Goal: Task Accomplishment & Management: Manage account settings

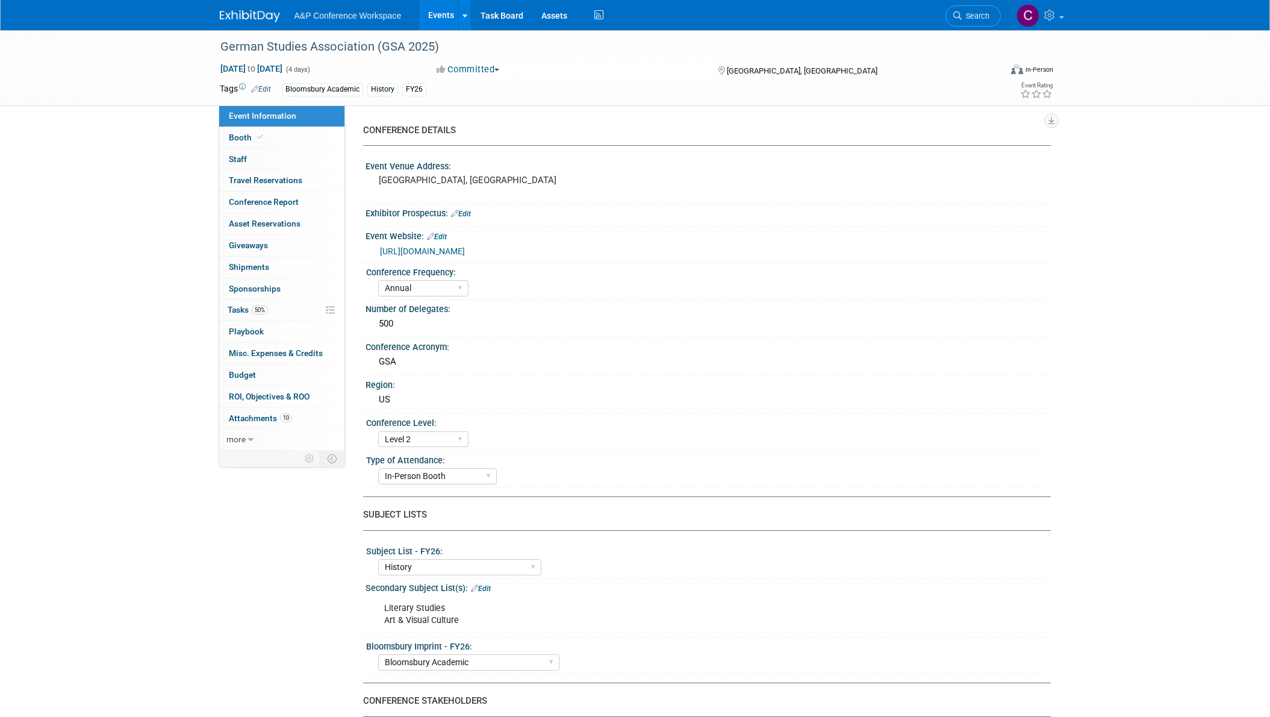
select select "Annual"
select select "Level 2"
select select "In-Person Booth"
select select "History"
select select "Bloomsbury Academic"
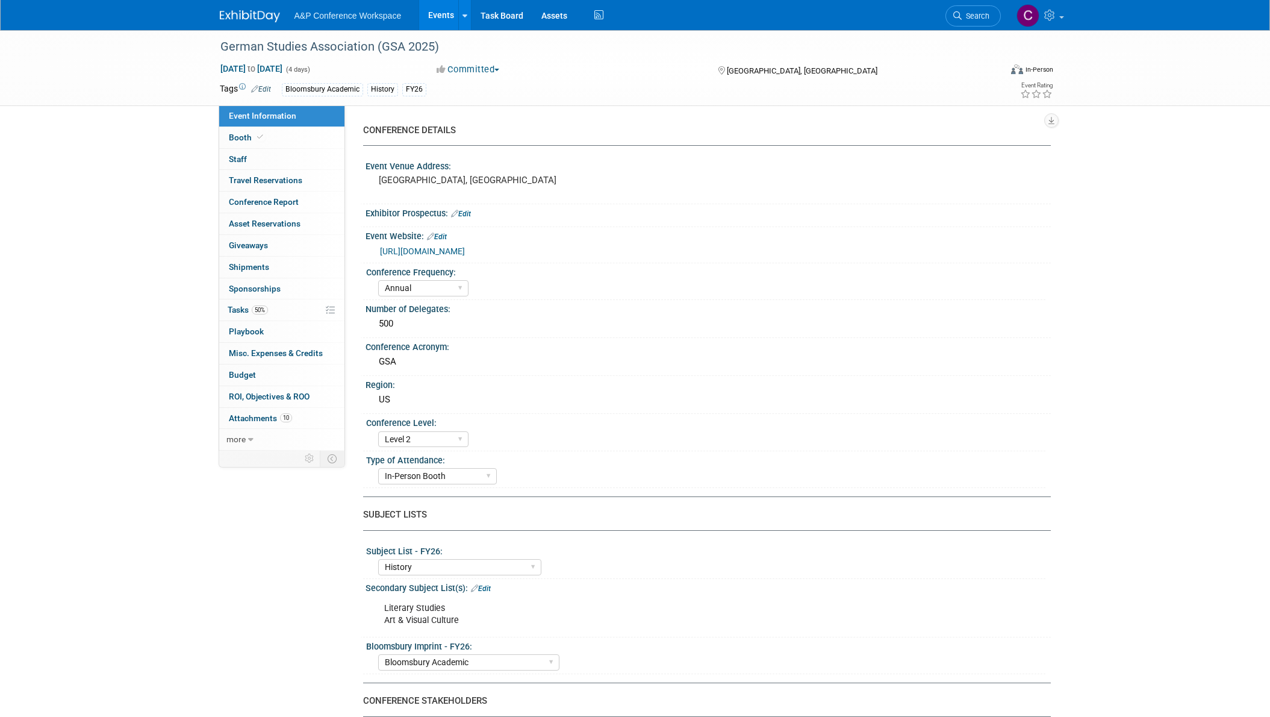
select select "[PERSON_NAME]"
select select "Brand/Subject Presence​"
click at [238, 312] on span "Tasks 50%" at bounding box center [248, 310] width 40 height 10
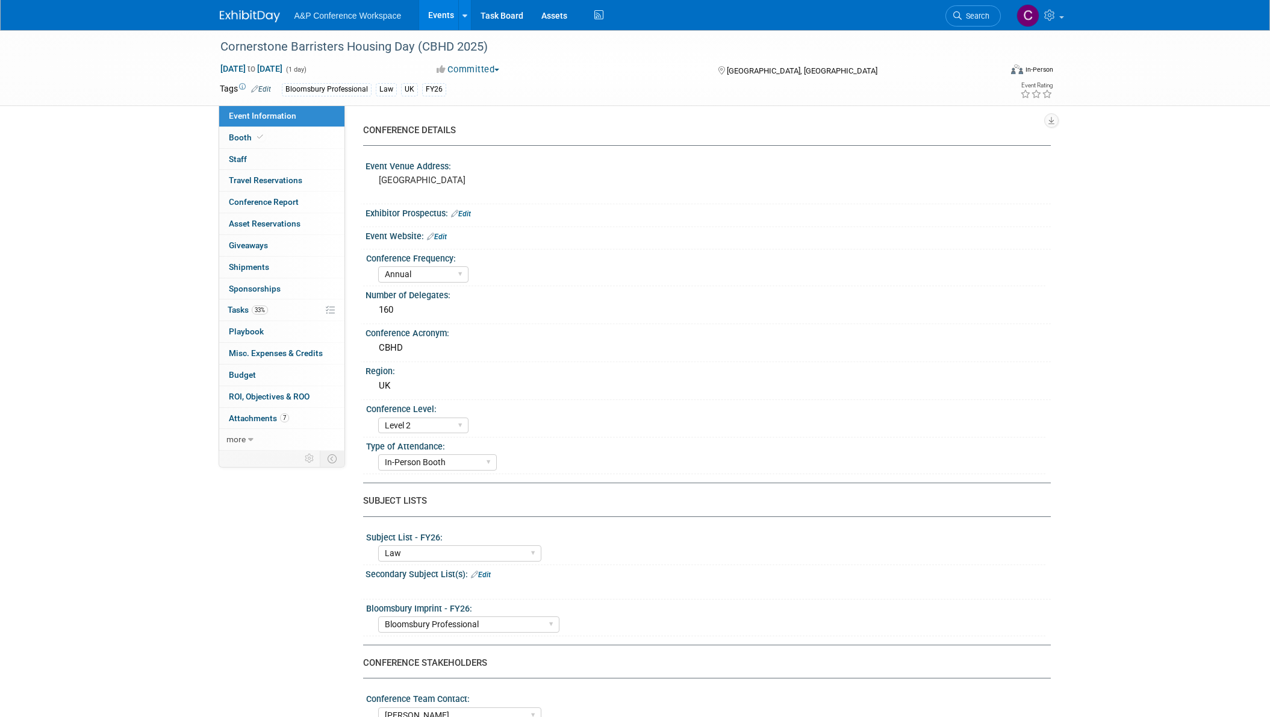
select select "Annual"
select select "Level 2"
select select "In-Person Booth"
select select "Law"
select select "Bloomsbury Professional"
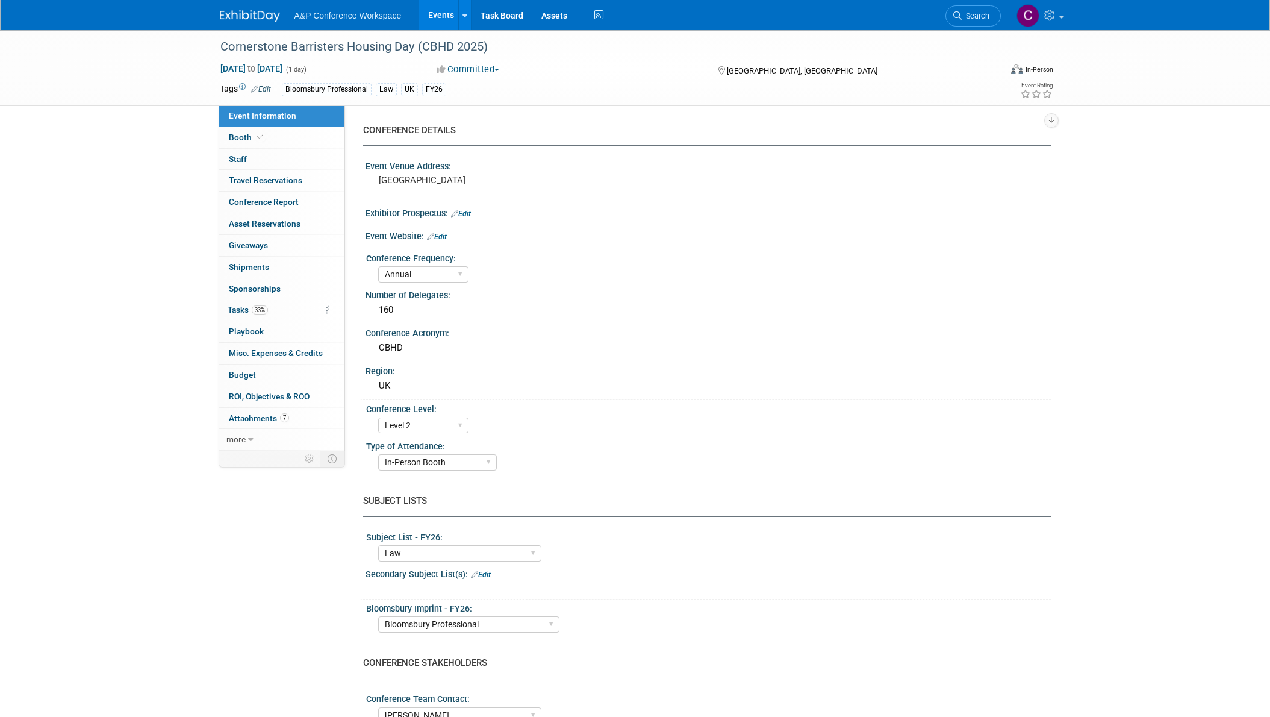
select select "[PERSON_NAME]"
select select "Brand/Subject Presence​"
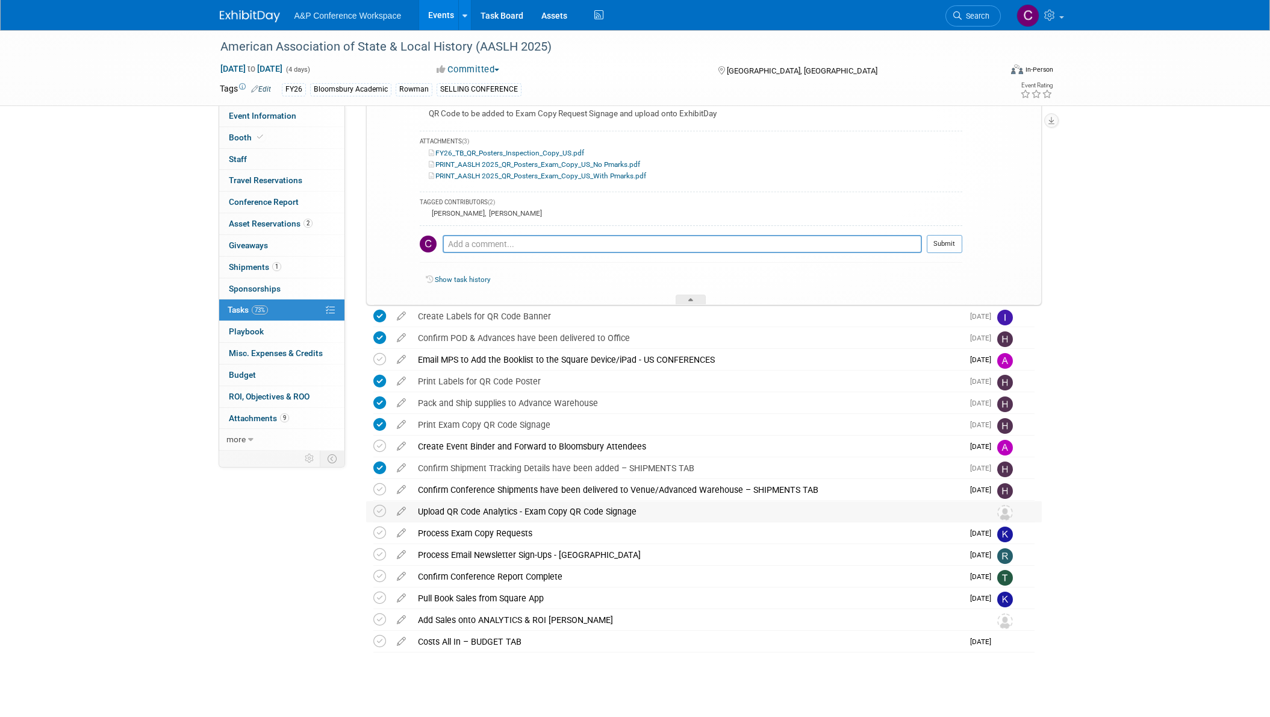
scroll to position [603, 0]
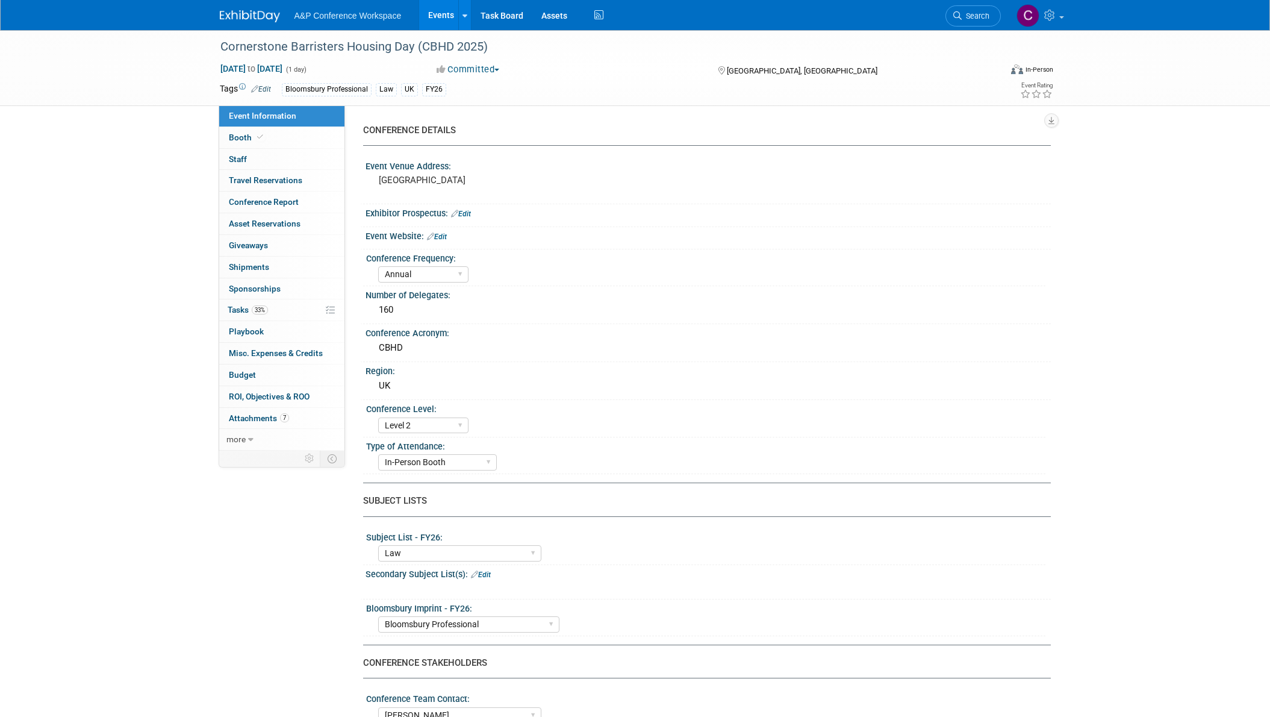
select select "Annual"
select select "Level 2"
select select "In-Person Booth"
select select "Law"
select select "Bloomsbury Professional"
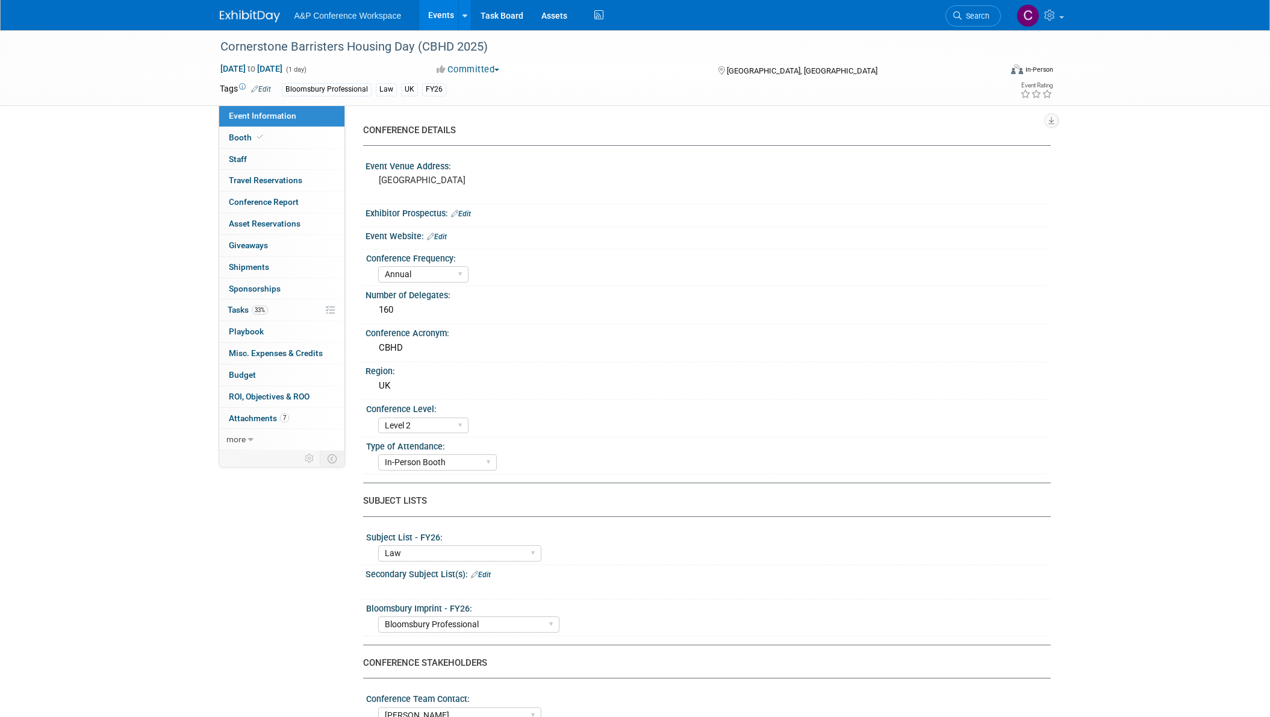
select select "[PERSON_NAME]"
select select "Brand/Subject Presence​"
click at [970, 17] on span "Search" at bounding box center [976, 15] width 28 height 9
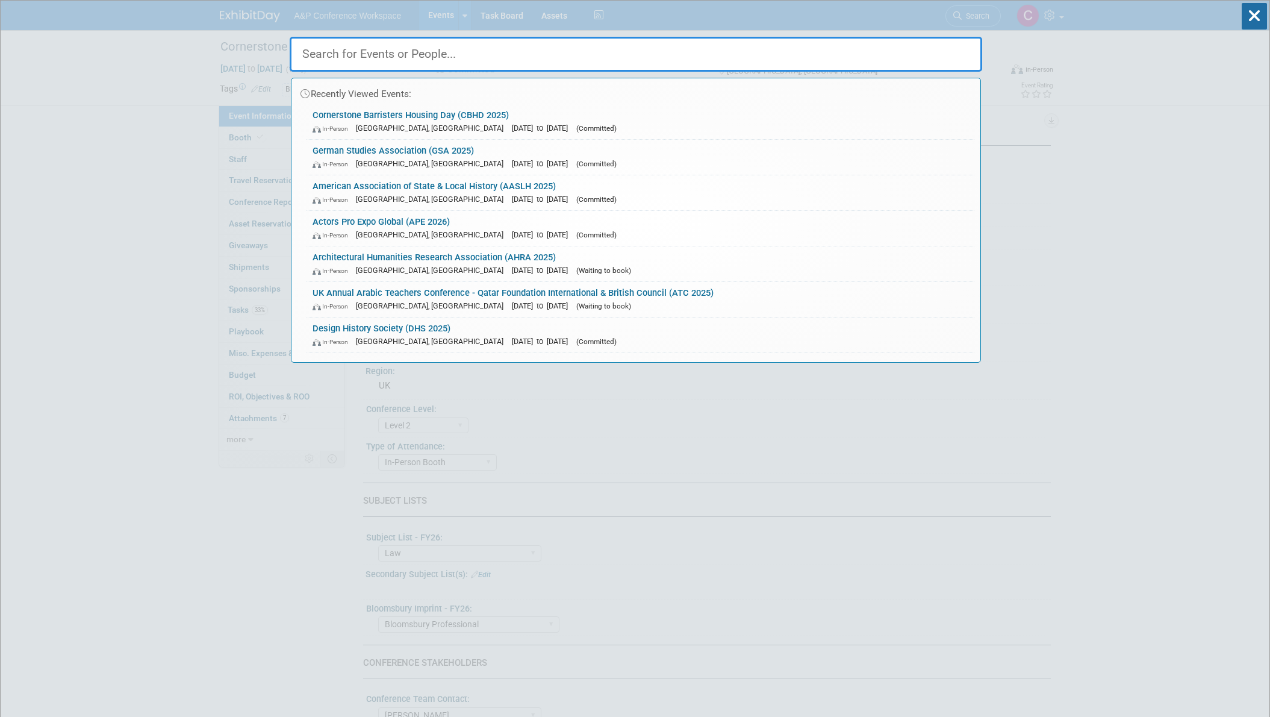
paste input "BNTC 2025"
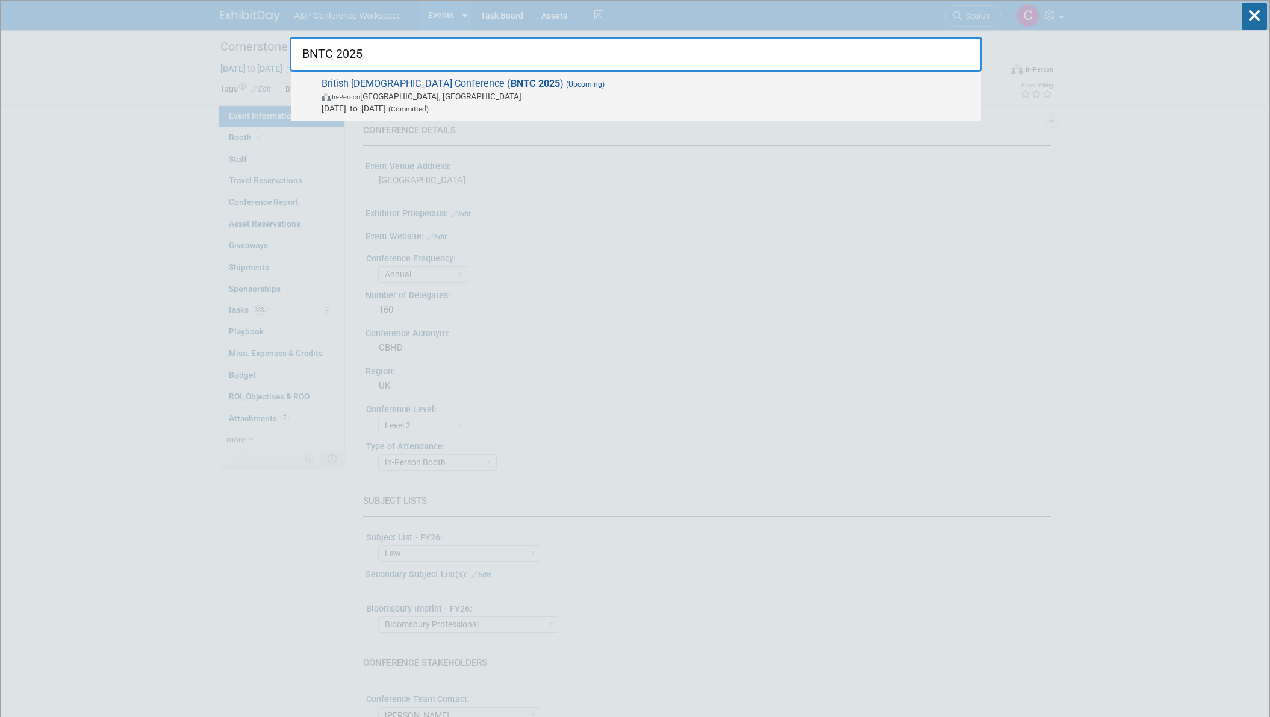
type input "BNTC 2025"
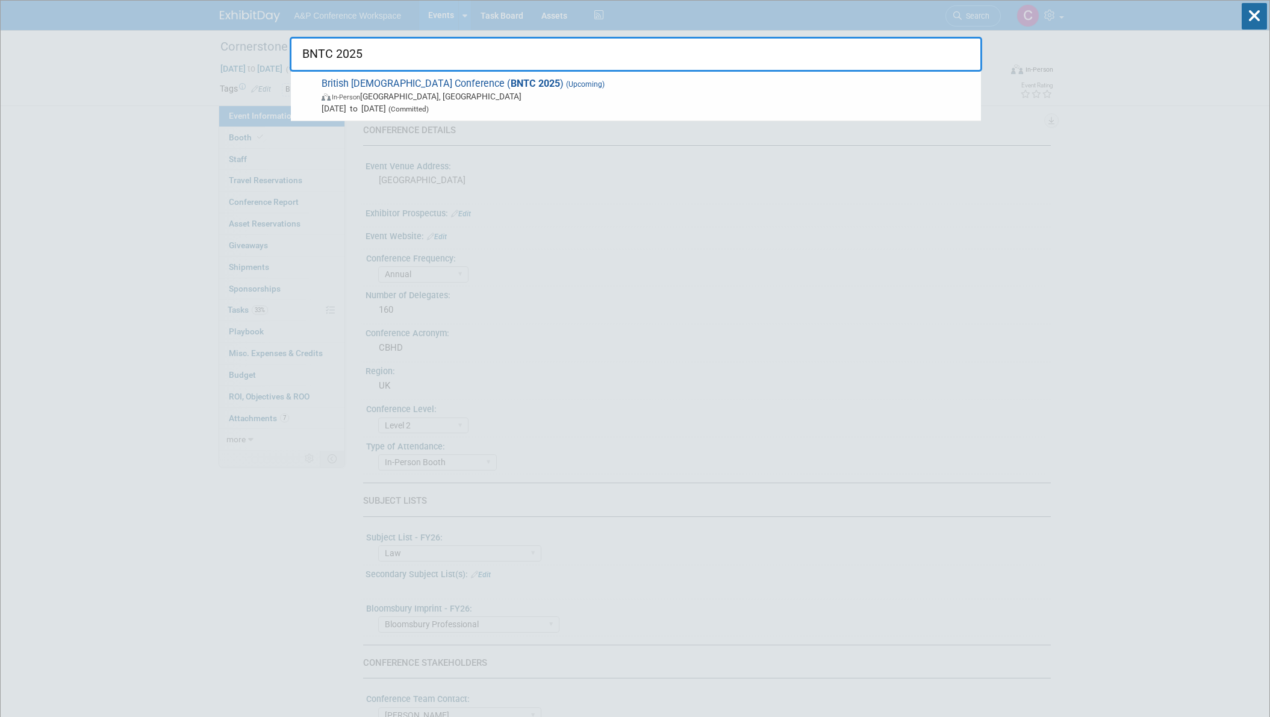
click at [511, 86] on strong "BNTC 2025" at bounding box center [535, 83] width 49 height 11
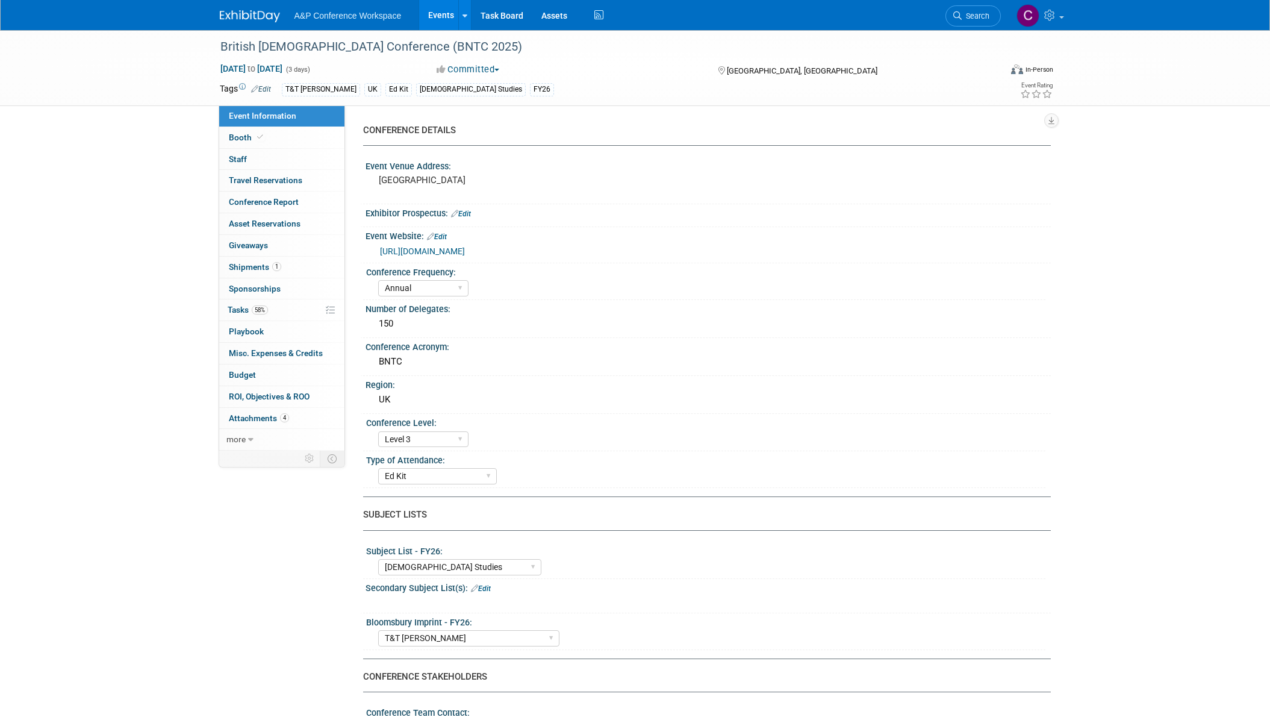
select select "Annual"
select select "Level 3"
select select "Ed Kit"
select select "[DEMOGRAPHIC_DATA] Studies"
select select "T&T [PERSON_NAME]"
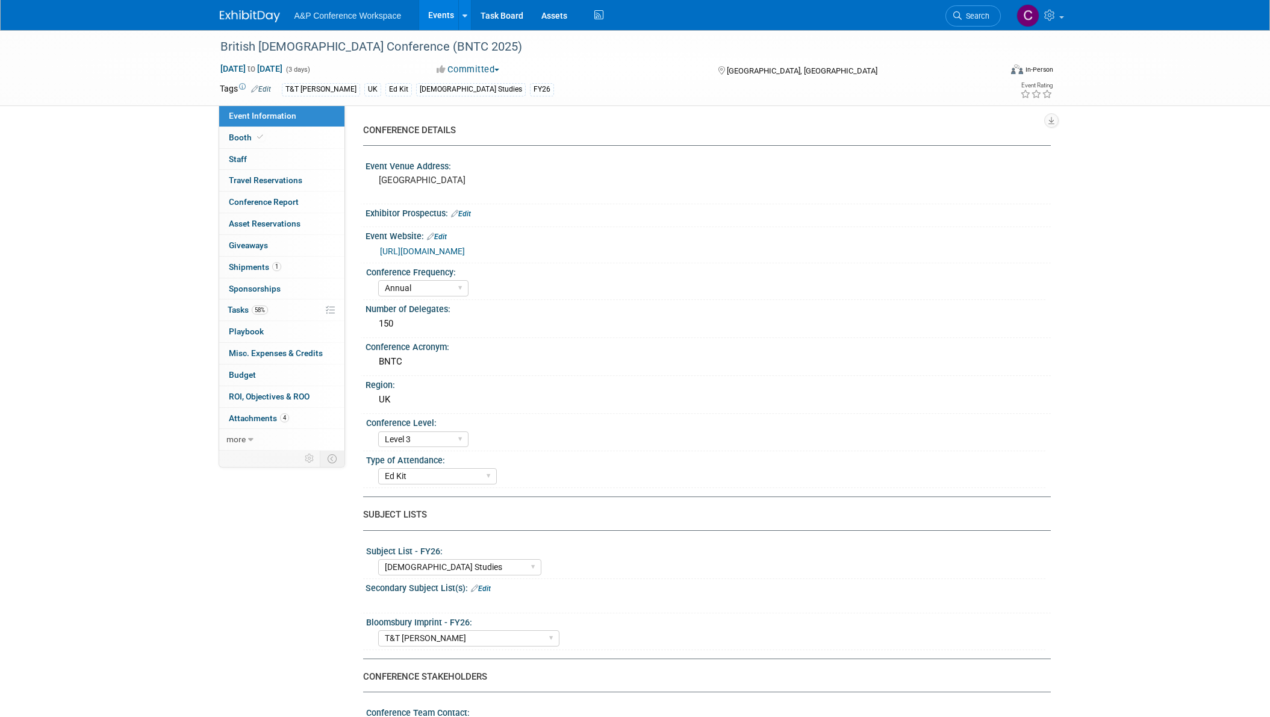
select select "[PERSON_NAME]"
select select "Networking/Commissioning"
drag, startPoint x: 240, startPoint y: 307, endPoint x: 231, endPoint y: 312, distance: 10.5
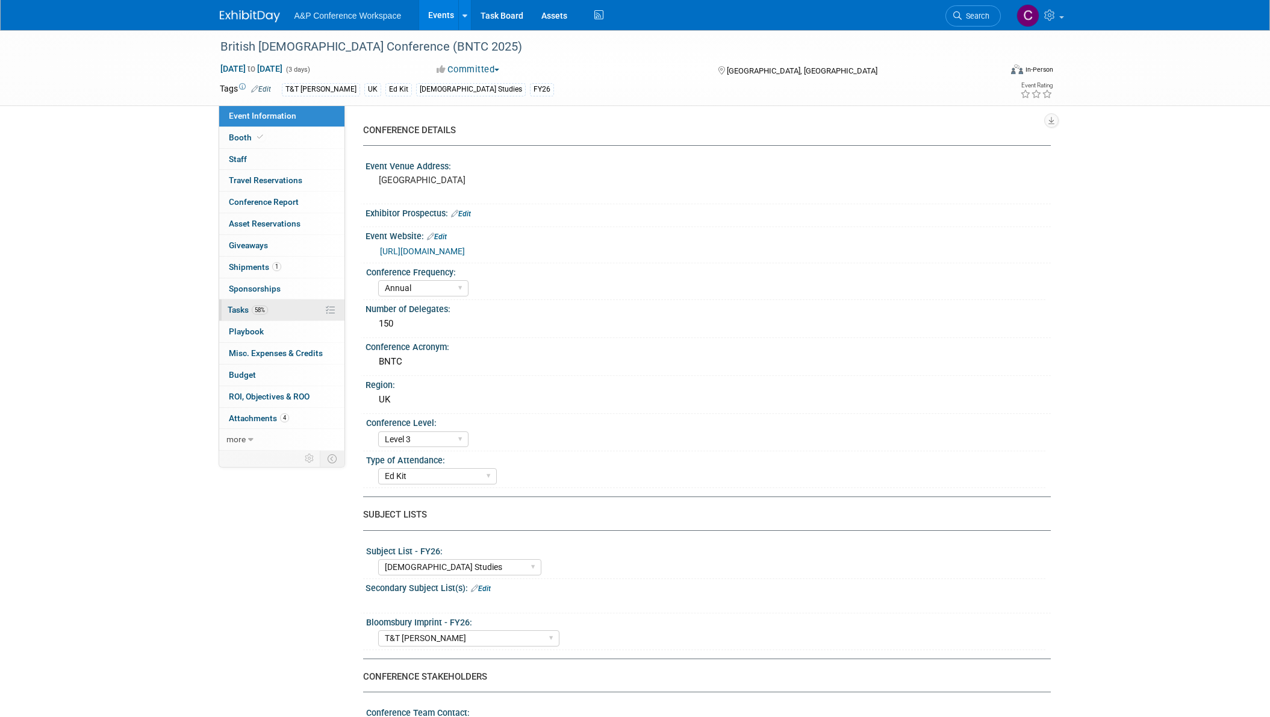
click at [240, 307] on span "Tasks 58%" at bounding box center [248, 310] width 40 height 10
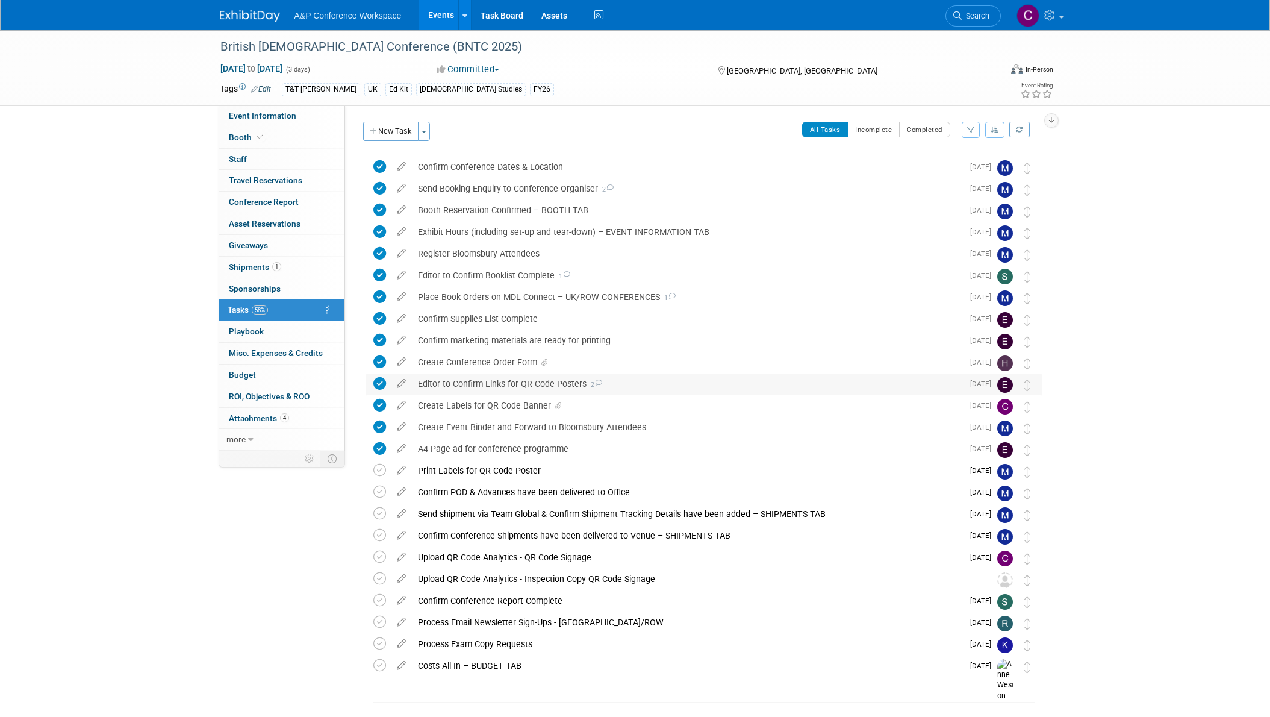
scroll to position [19, 0]
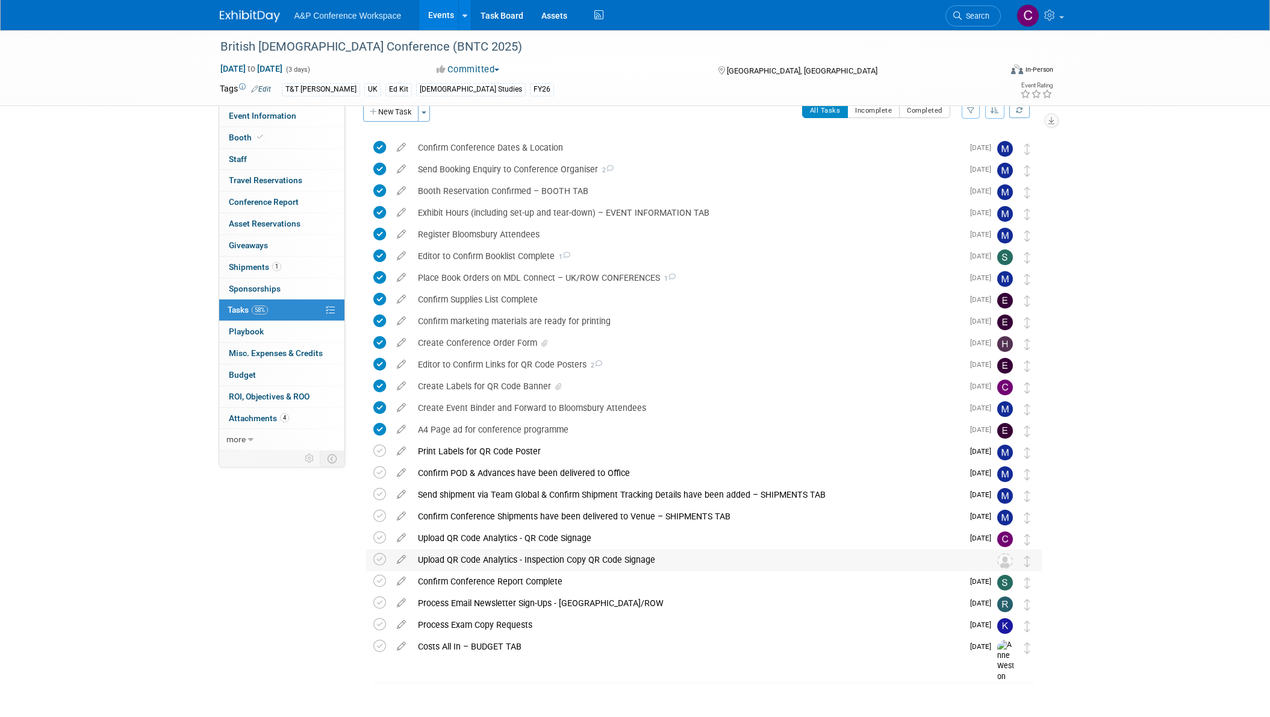
click at [1005, 562] on img at bounding box center [1005, 561] width 16 height 16
click at [402, 556] on icon at bounding box center [401, 556] width 21 height 15
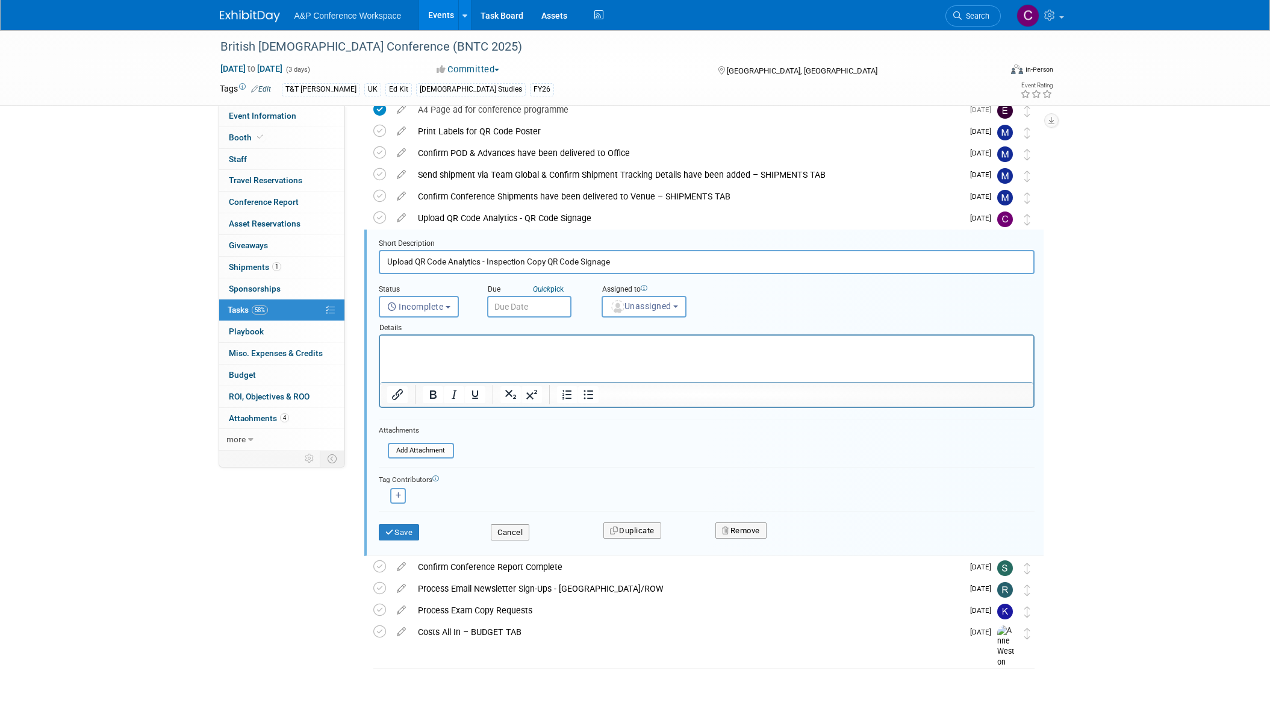
scroll to position [339, 0]
click at [646, 306] on span "Unassigned" at bounding box center [640, 306] width 61 height 10
click at [653, 339] on input "text" at bounding box center [695, 335] width 181 height 20
type input "christine"
click at [676, 361] on label "Christine Ritchlin (me)" at bounding box center [671, 360] width 126 height 19
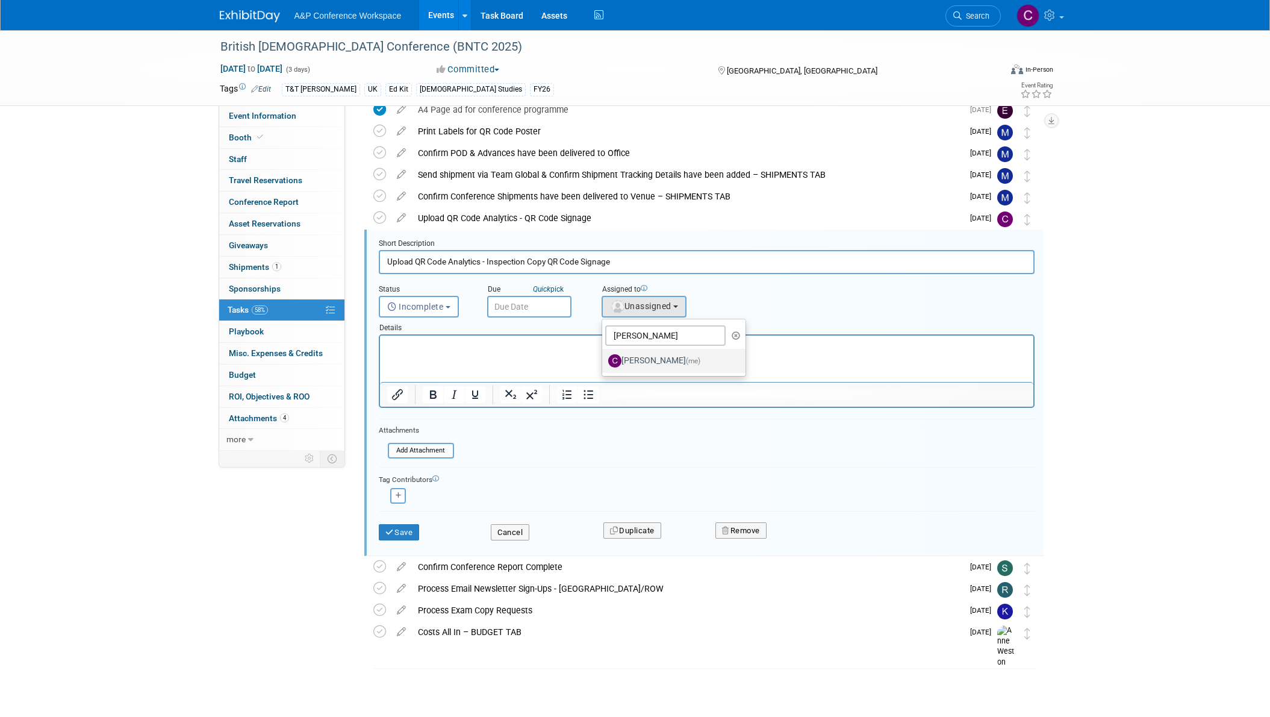
click at [604, 361] on input "Christine Ritchlin (me)" at bounding box center [600, 359] width 8 height 8
select select "1a58e6ac-2dfa-429d-b54a-9dc2e557f424"
click at [409, 535] on button "Save" at bounding box center [399, 532] width 41 height 17
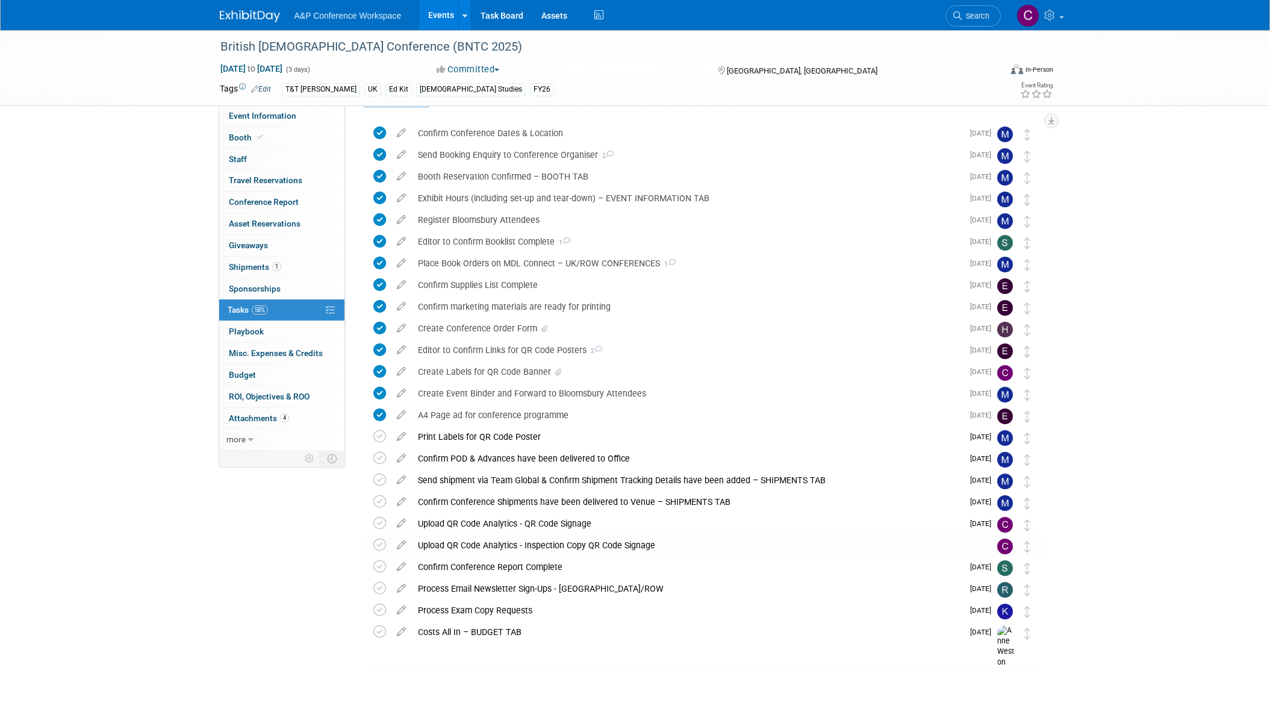
scroll to position [34, 0]
click at [402, 542] on icon at bounding box center [401, 542] width 21 height 15
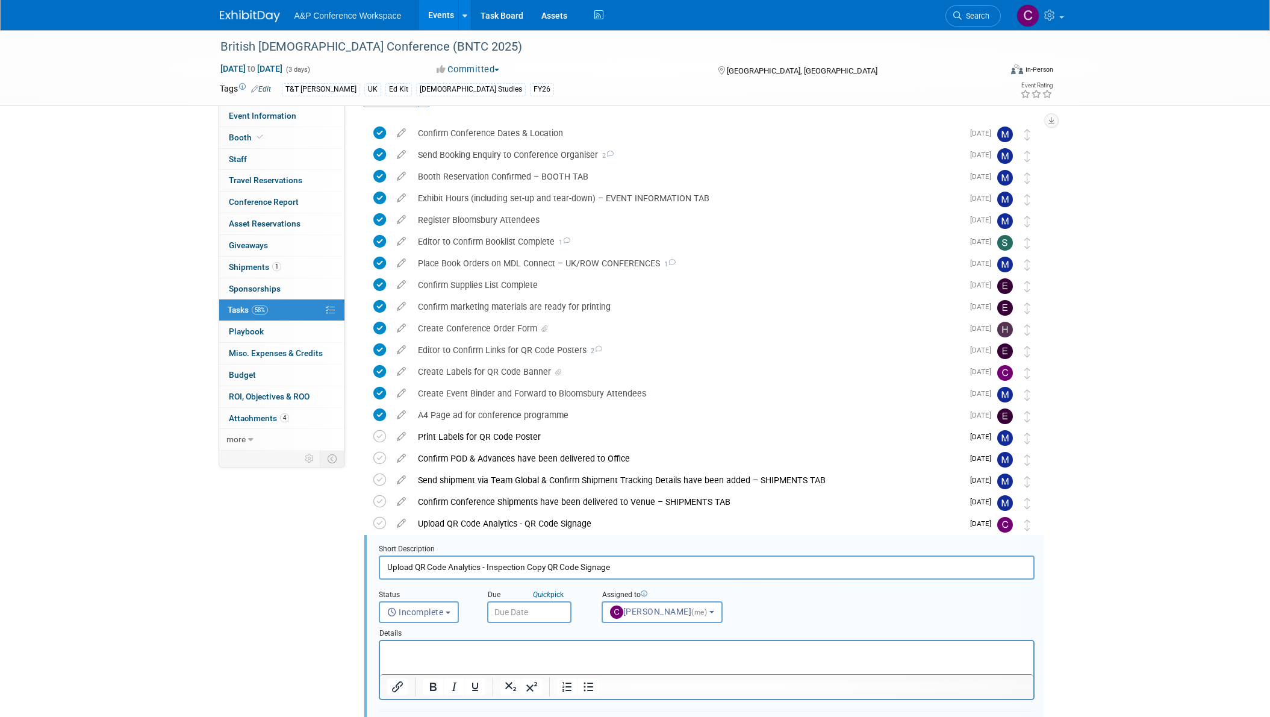
scroll to position [326, 0]
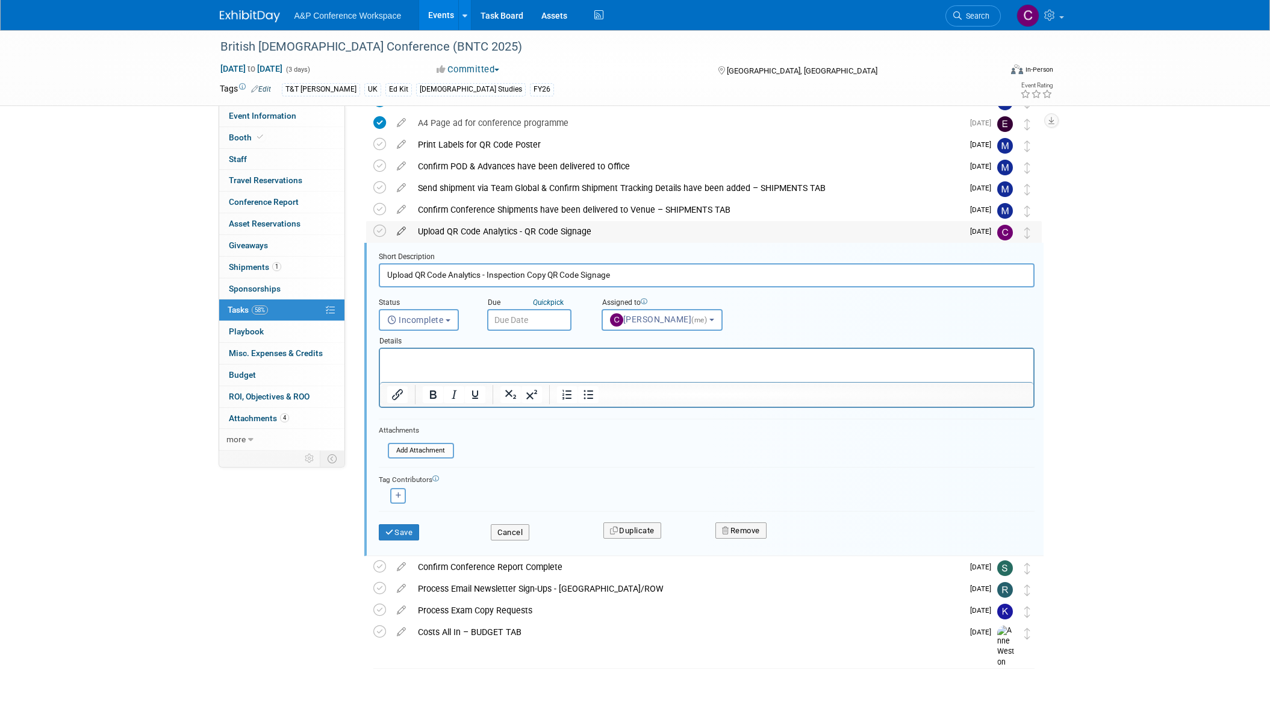
click at [400, 231] on icon at bounding box center [401, 228] width 21 height 15
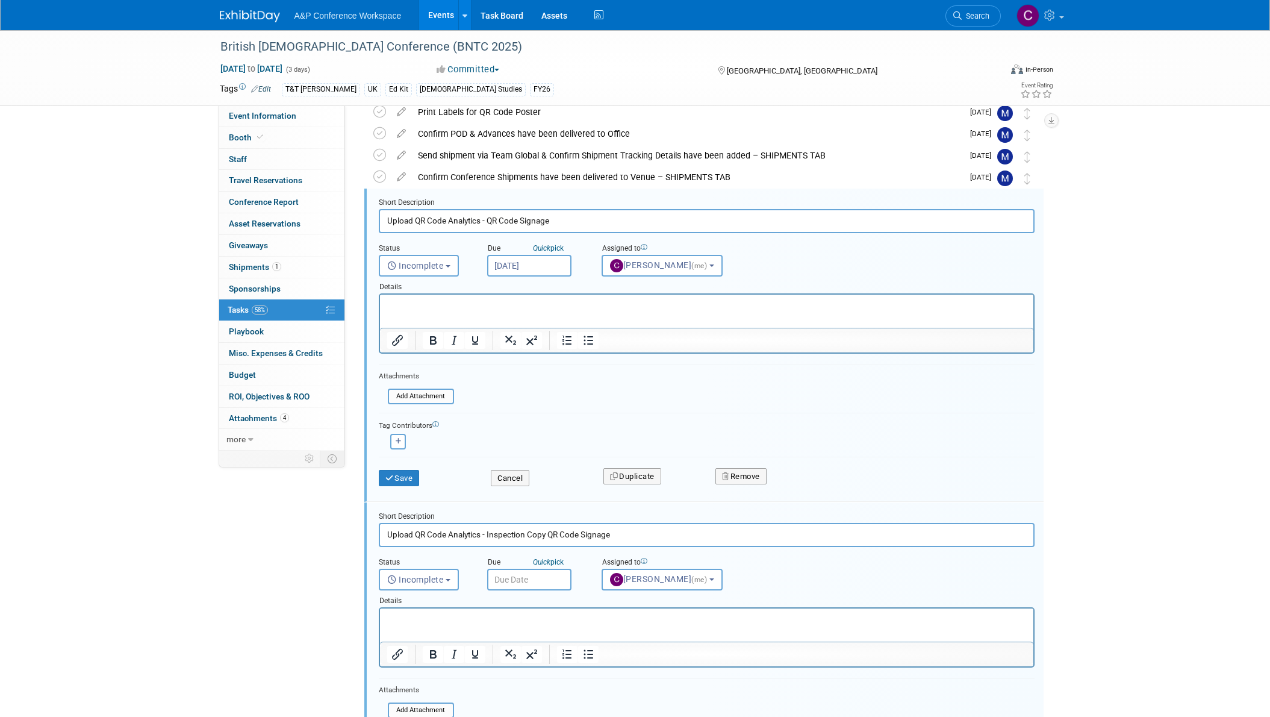
scroll to position [370, 0]
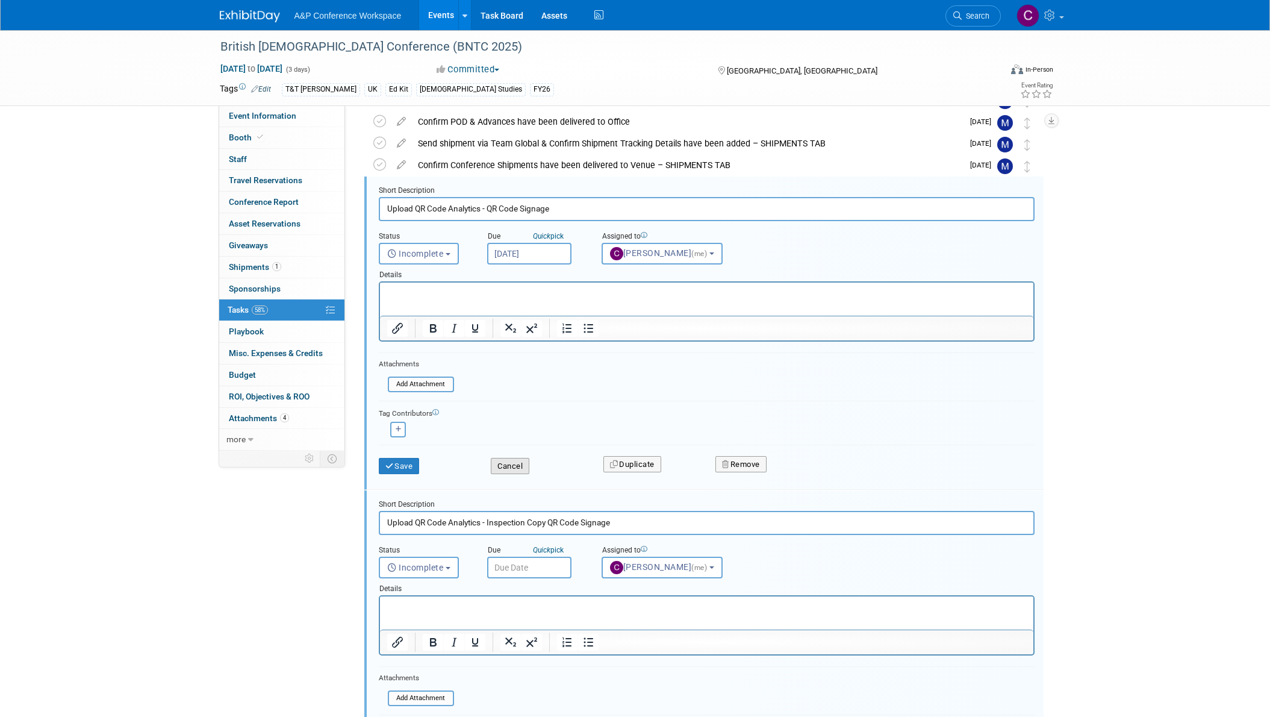
click at [509, 466] on button "Cancel" at bounding box center [510, 466] width 39 height 17
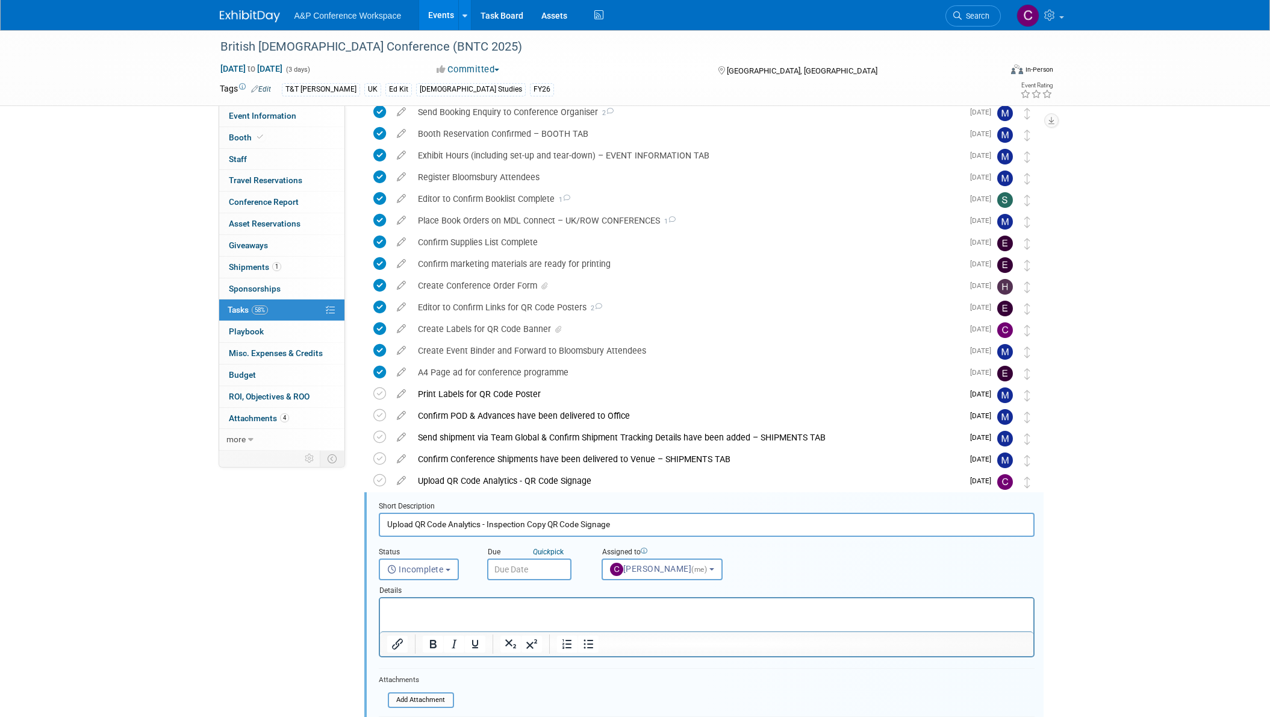
scroll to position [75, 0]
drag, startPoint x: 414, startPoint y: 47, endPoint x: 475, endPoint y: 45, distance: 61.5
click at [475, 45] on div "British New Testament Conference (BNTC 2025)" at bounding box center [599, 47] width 767 height 22
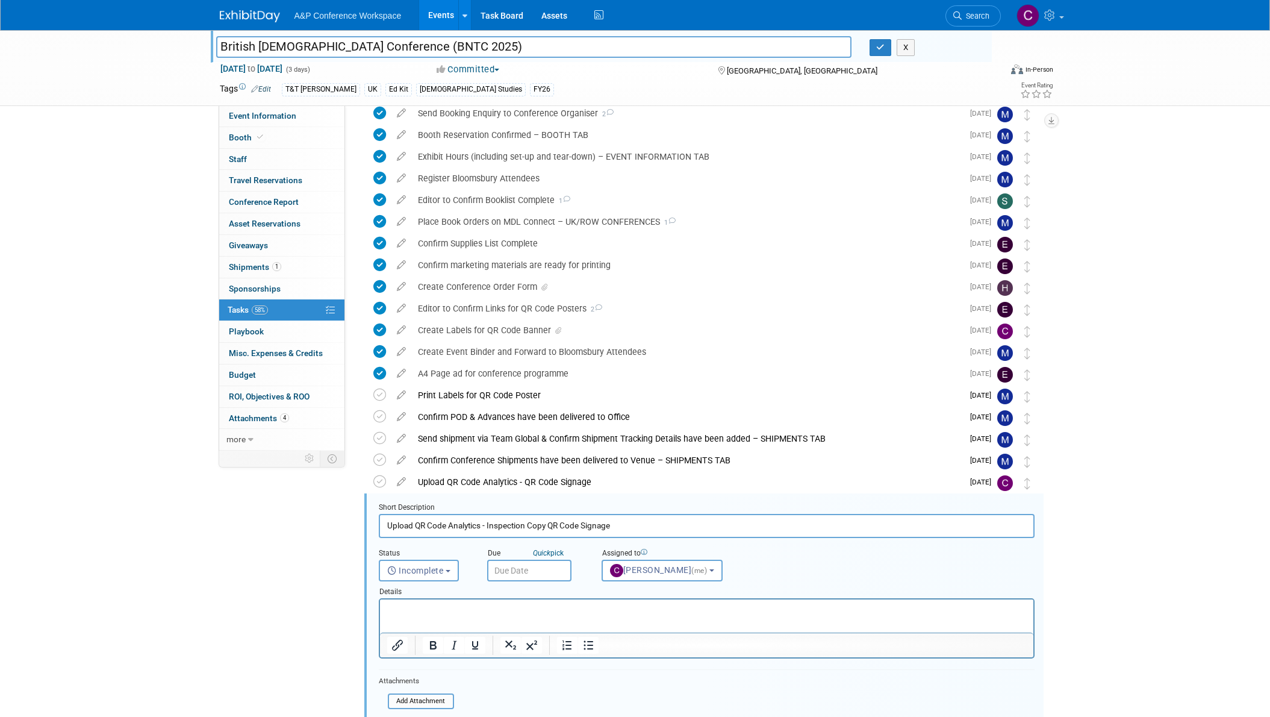
click at [435, 525] on input "Upload QR Code Analytics - Inspection Copy QR Code Signage" at bounding box center [707, 525] width 656 height 23
click at [960, 18] on icon at bounding box center [957, 15] width 8 height 8
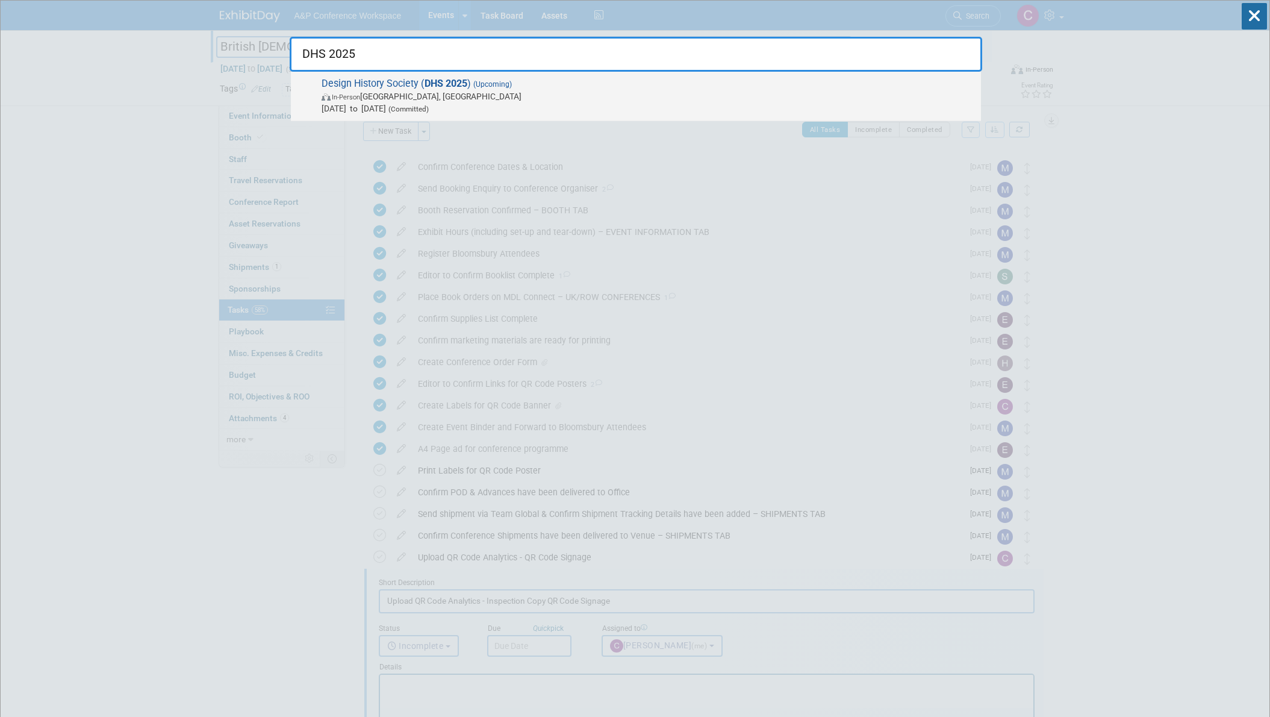
scroll to position [0, 1]
type input "DHS 2025"
click at [447, 94] on span "In-Person Ankara, Türkiye" at bounding box center [647, 96] width 653 height 12
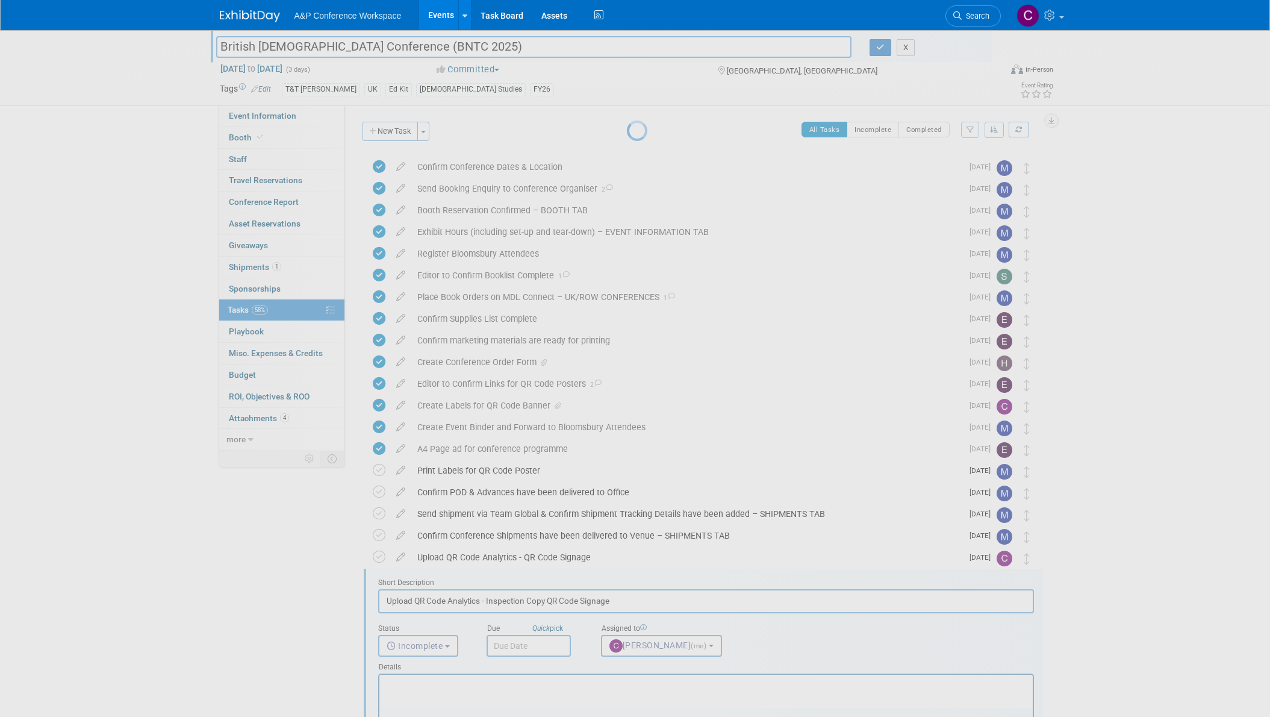
scroll to position [0, 3]
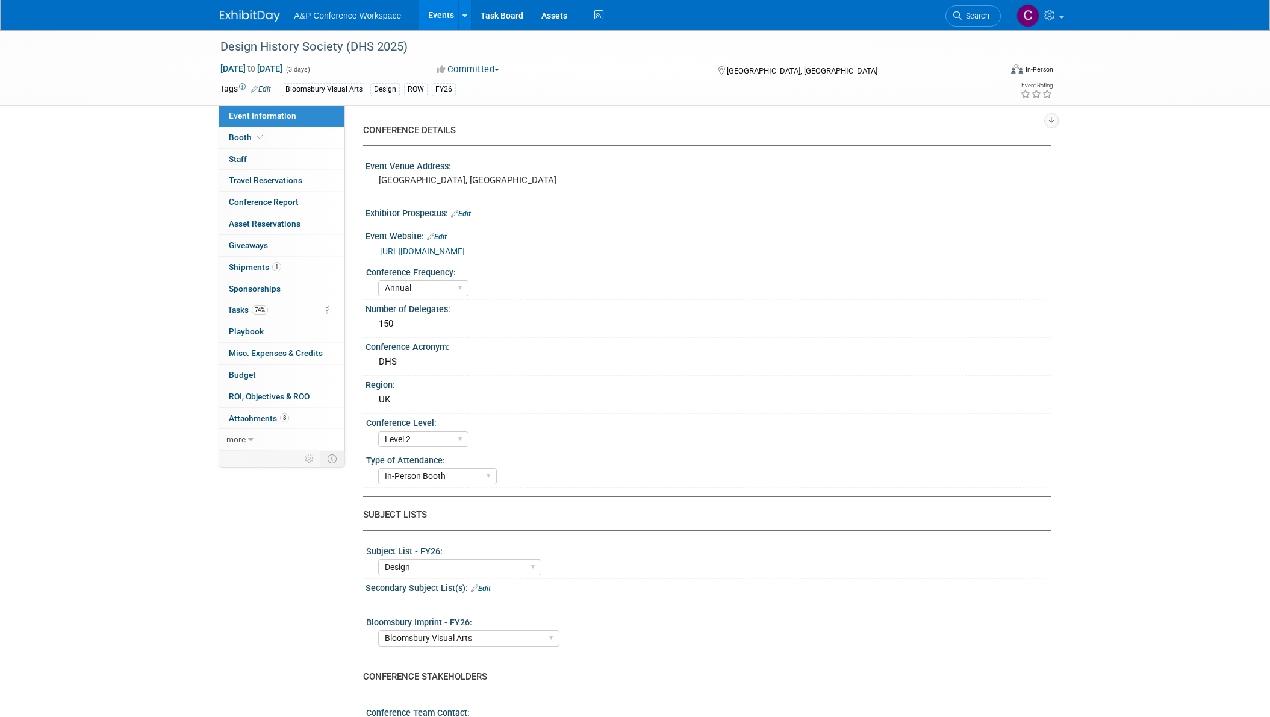
select select "Annual"
select select "Level 2"
select select "In-Person Booth"
select select "Design"
select select "Bloomsbury Visual Arts"
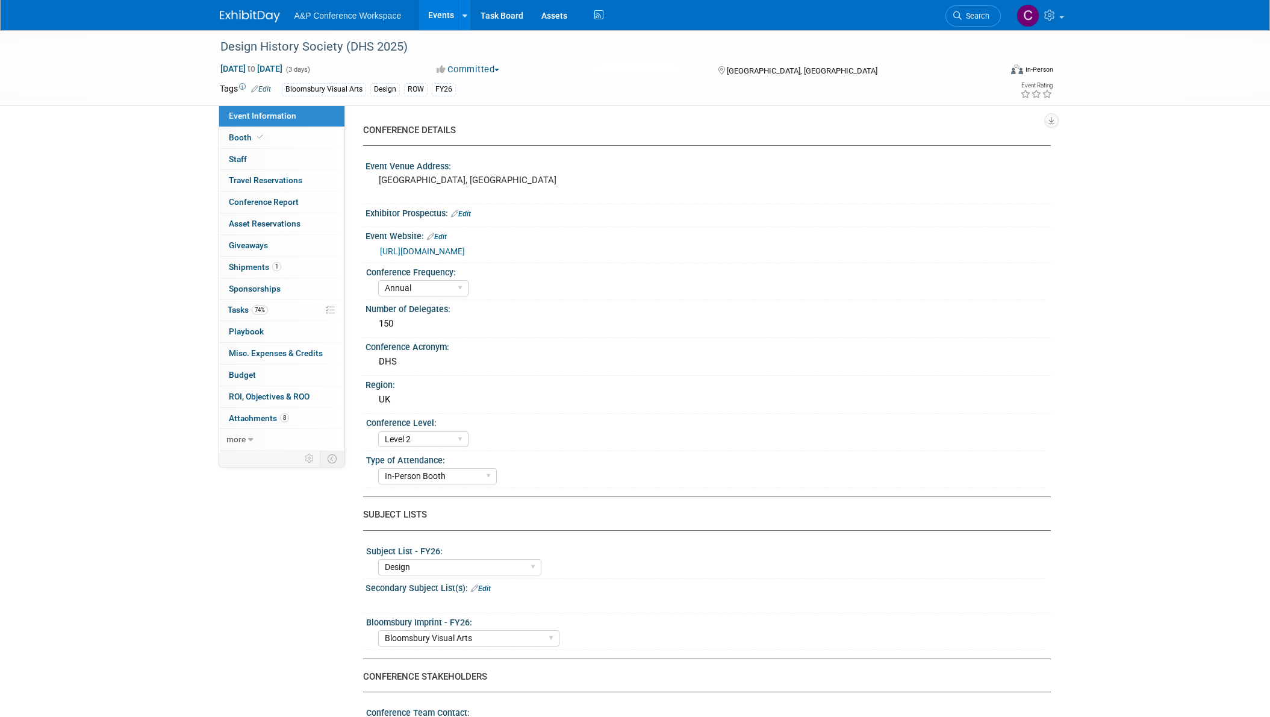
select select "[PERSON_NAME]"
select select "Networking/Commissioning"
click at [241, 313] on span "Tasks 74%" at bounding box center [248, 310] width 40 height 10
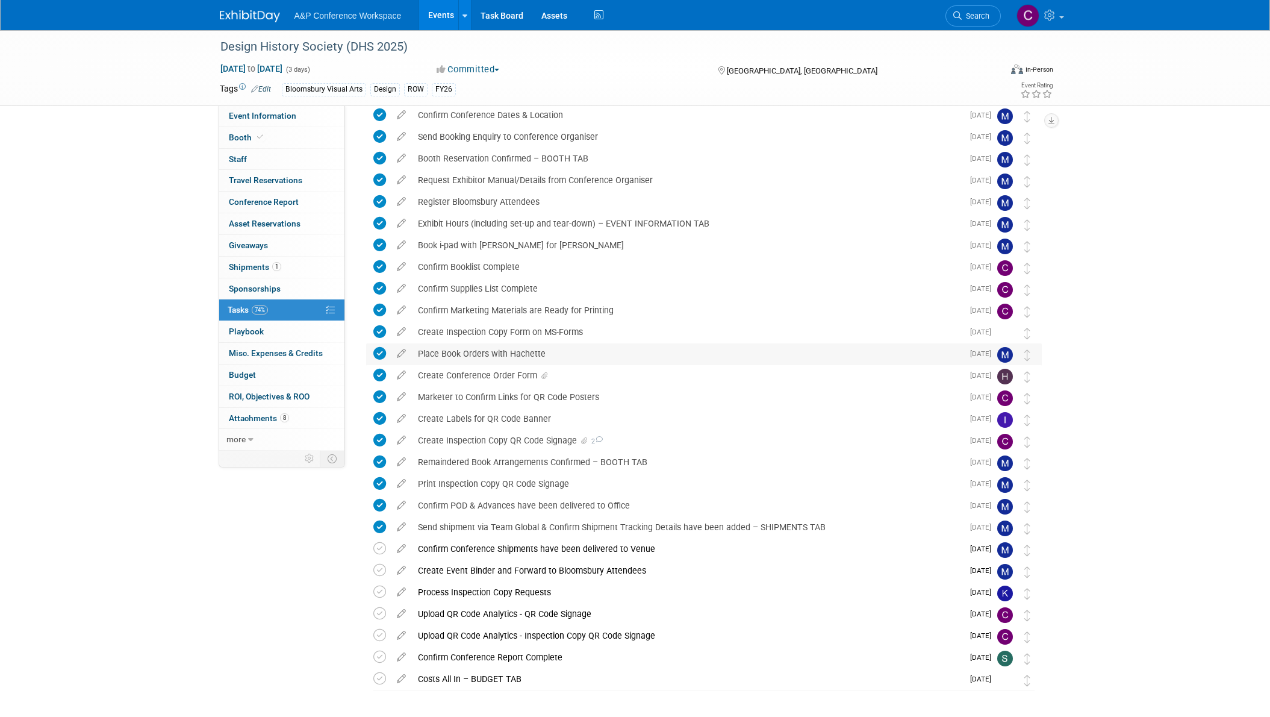
scroll to position [99, 0]
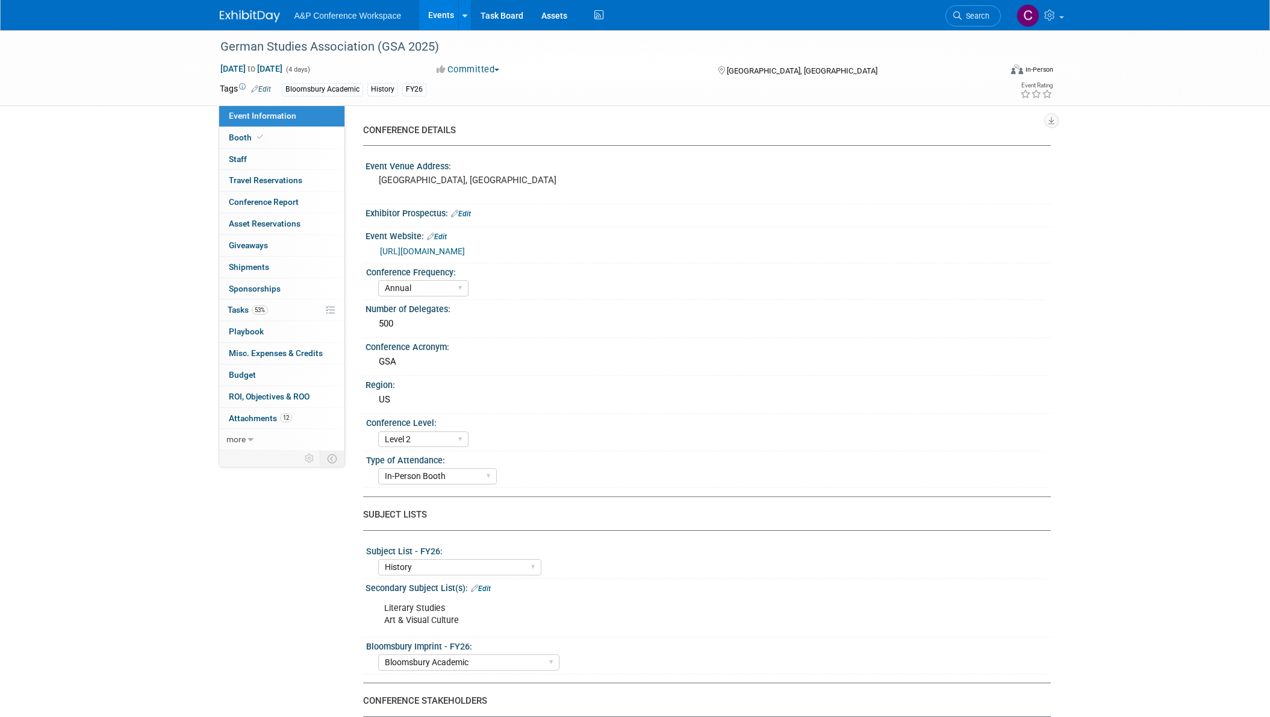
select select "Annual"
select select "Level 2"
select select "In-Person Booth"
select select "History"
select select "Bloomsbury Academic"
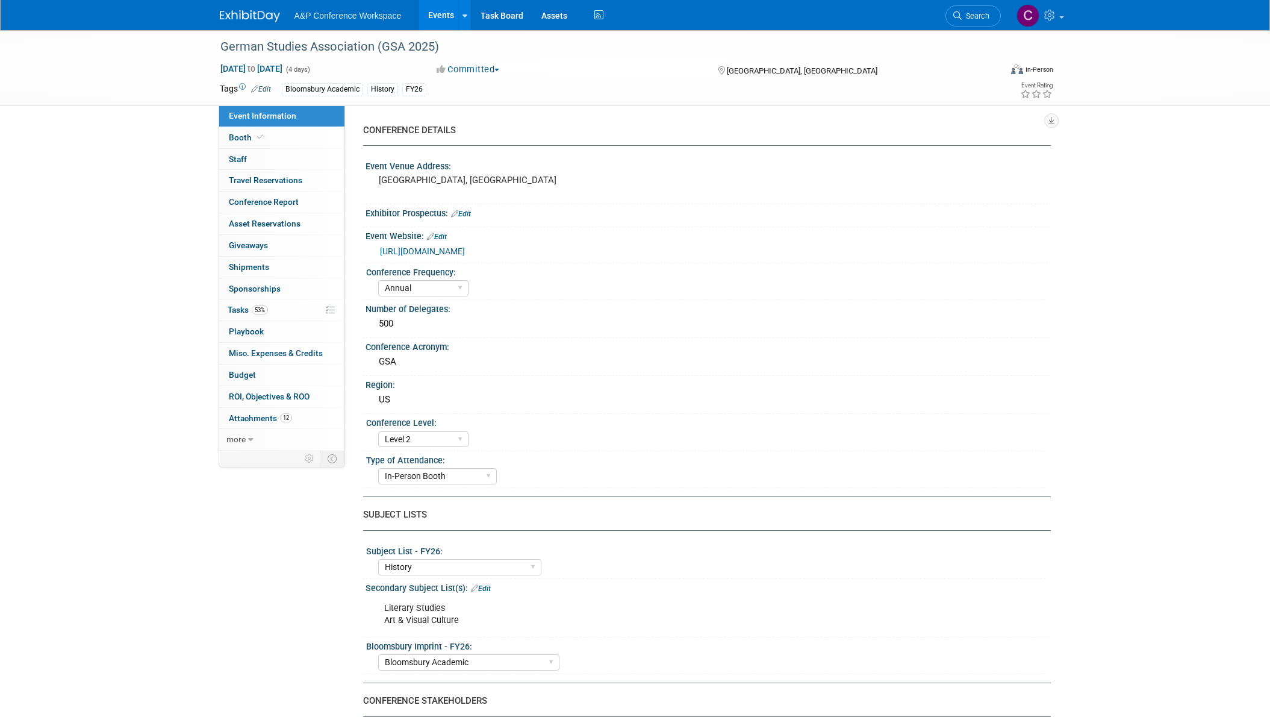
select select "[PERSON_NAME]"
select select "Brand/Subject Presence​"
click at [232, 310] on span "Tasks 53%" at bounding box center [248, 310] width 40 height 10
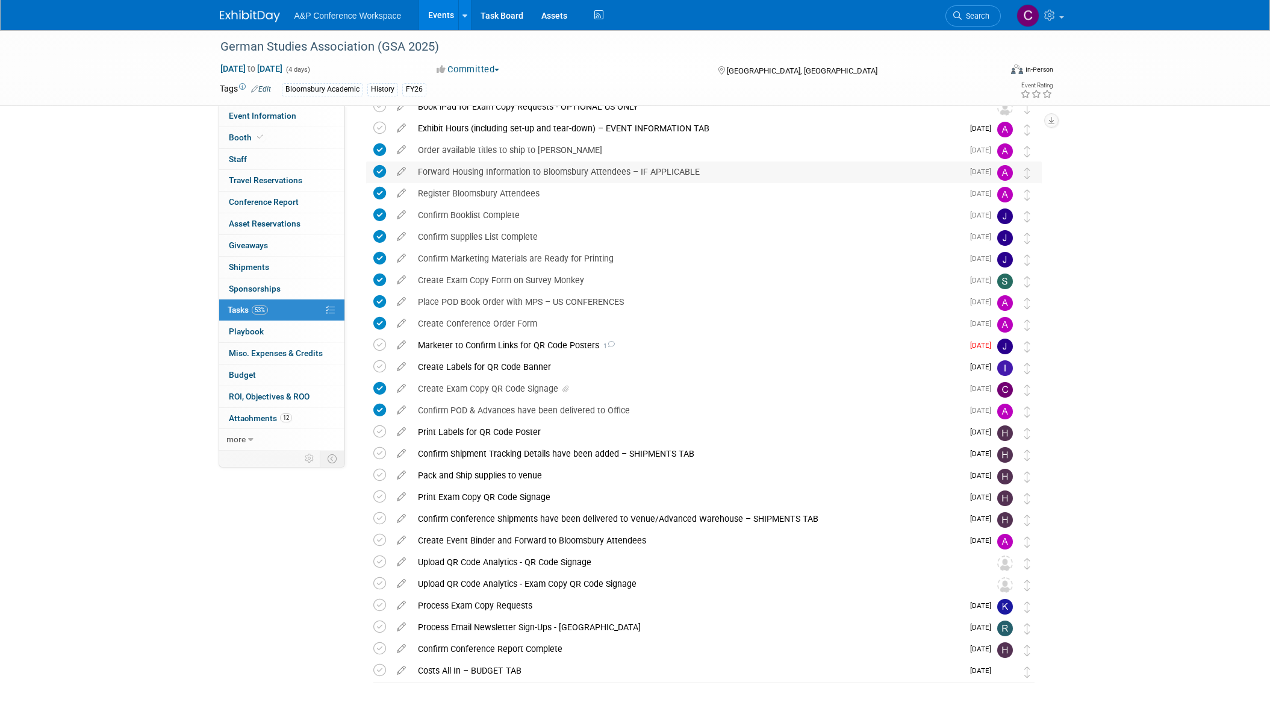
scroll to position [246, 0]
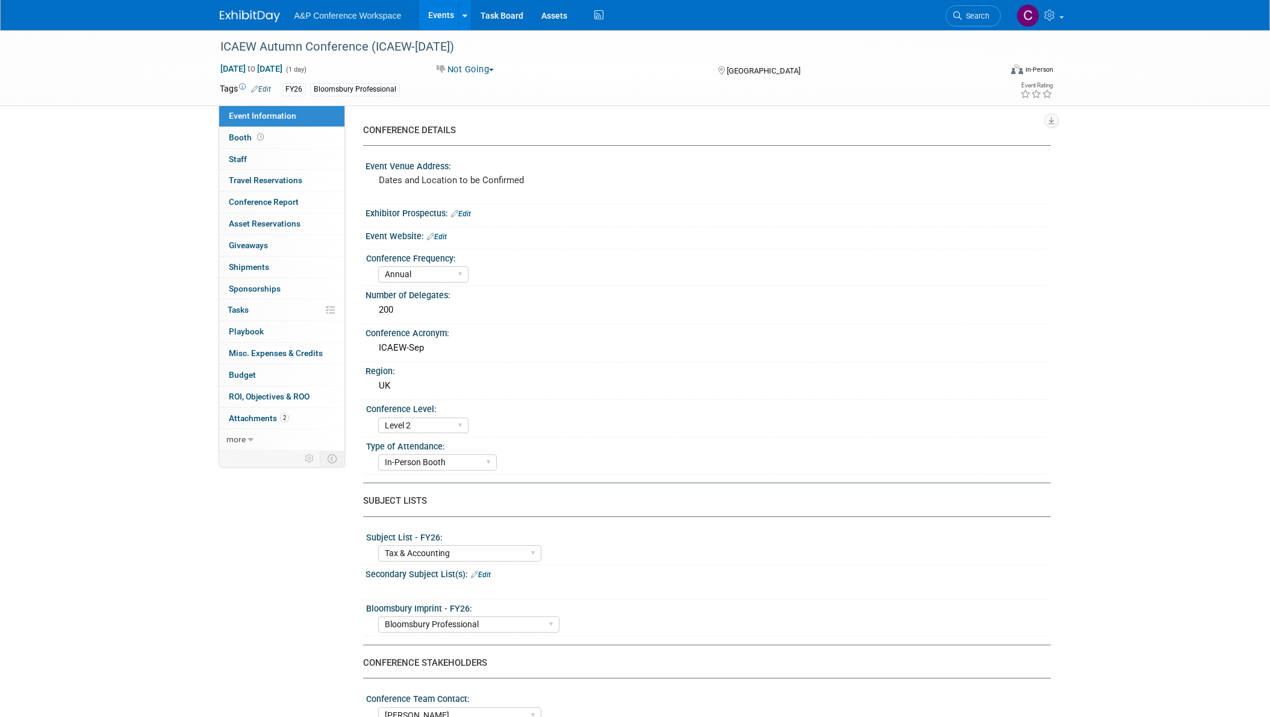
select select "Annual"
select select "Level 2"
select select "In-Person Booth"
select select "Tax & Accounting"
select select "Bloomsbury Professional"
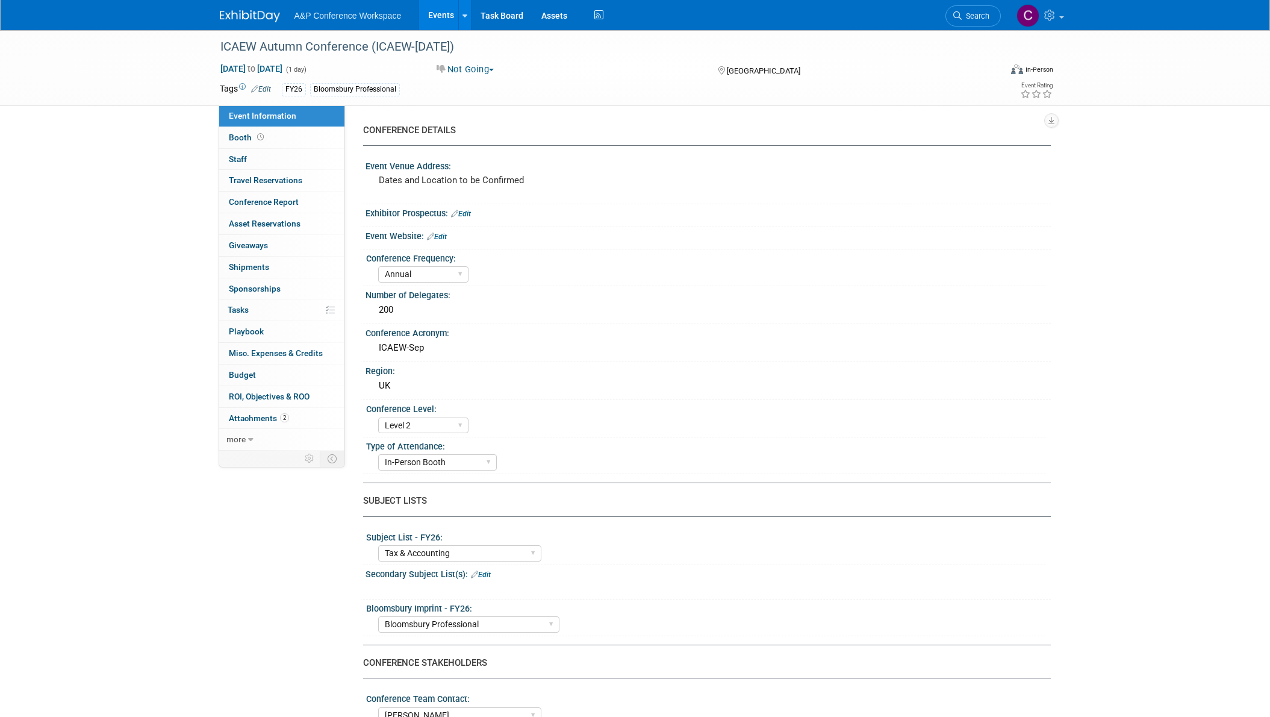
select select "[PERSON_NAME]"
select select "Brand/Subject Presence​"
click at [247, 312] on span "Tasks 0%" at bounding box center [238, 310] width 21 height 10
select select "Annual"
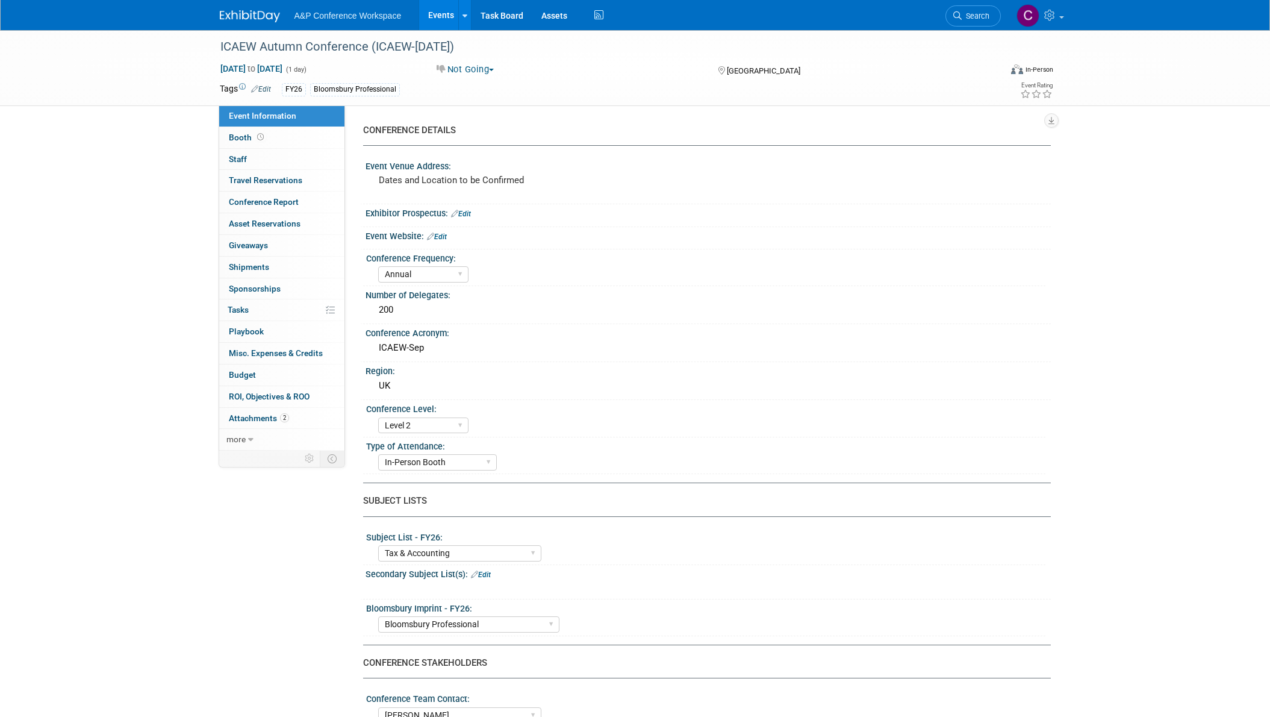
select select "Level 2"
select select "In-Person Booth"
select select "Tax & Accounting"
select select "Bloomsbury Professional"
select select "[PERSON_NAME]"
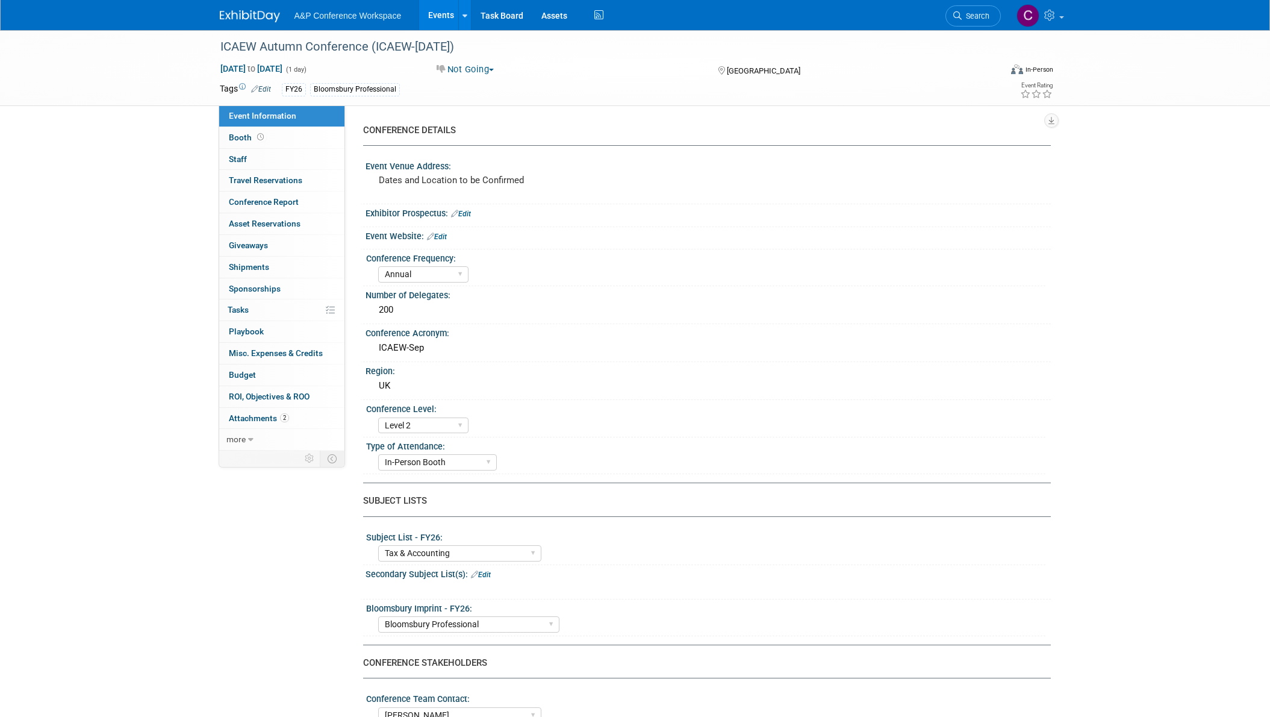
select select "[PERSON_NAME]"
select select "Brand/Subject Presence​"
click at [245, 311] on span "Tasks 0%" at bounding box center [238, 310] width 21 height 10
